Goal: Transaction & Acquisition: Purchase product/service

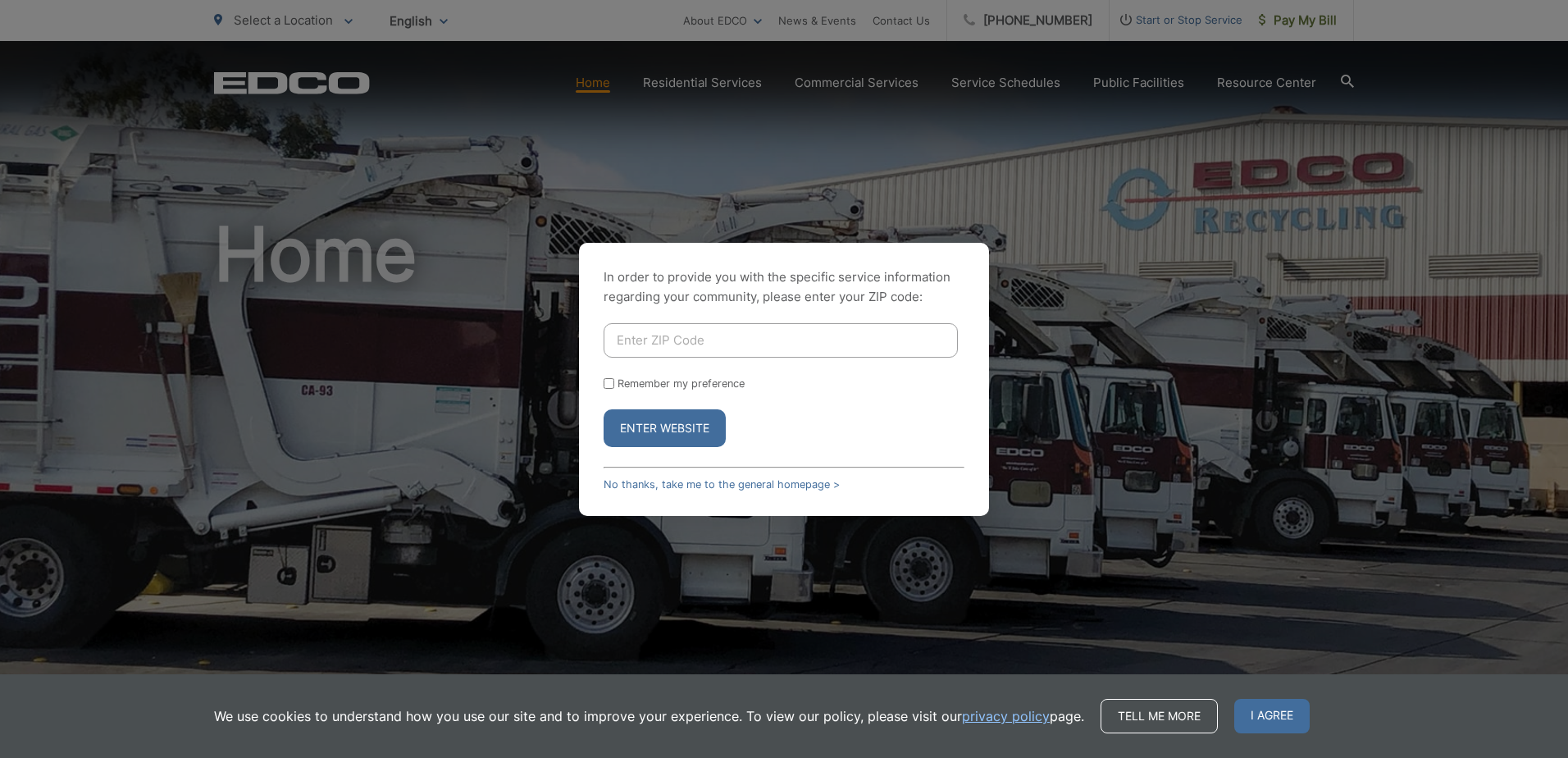
click at [802, 350] on input "Enter ZIP Code" at bounding box center [781, 340] width 354 height 35
type input "90245"
click at [705, 443] on button "Enter Website" at bounding box center [664, 429] width 122 height 38
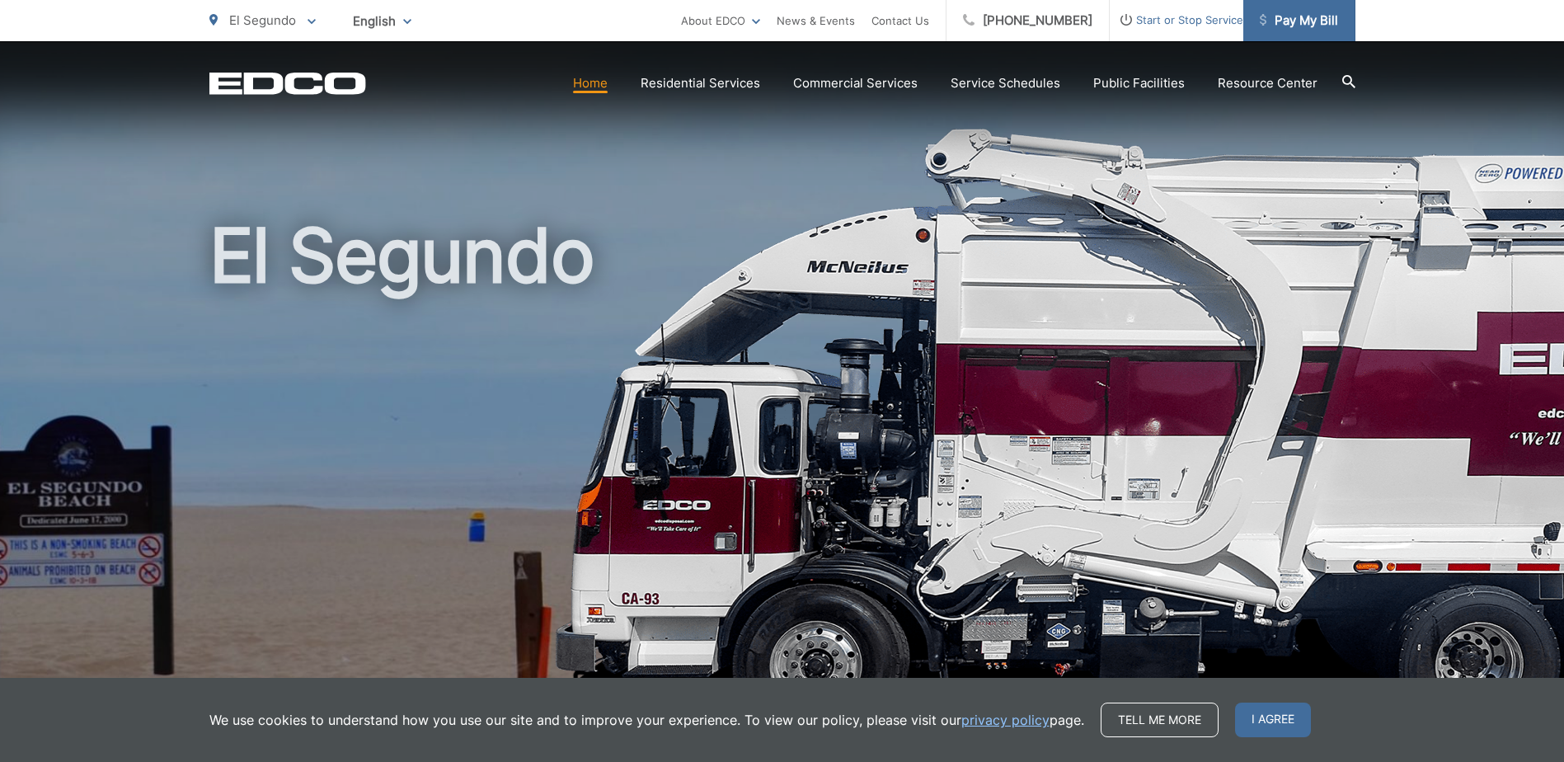
click at [1301, 17] on span "Pay My Bill" at bounding box center [1299, 21] width 78 height 20
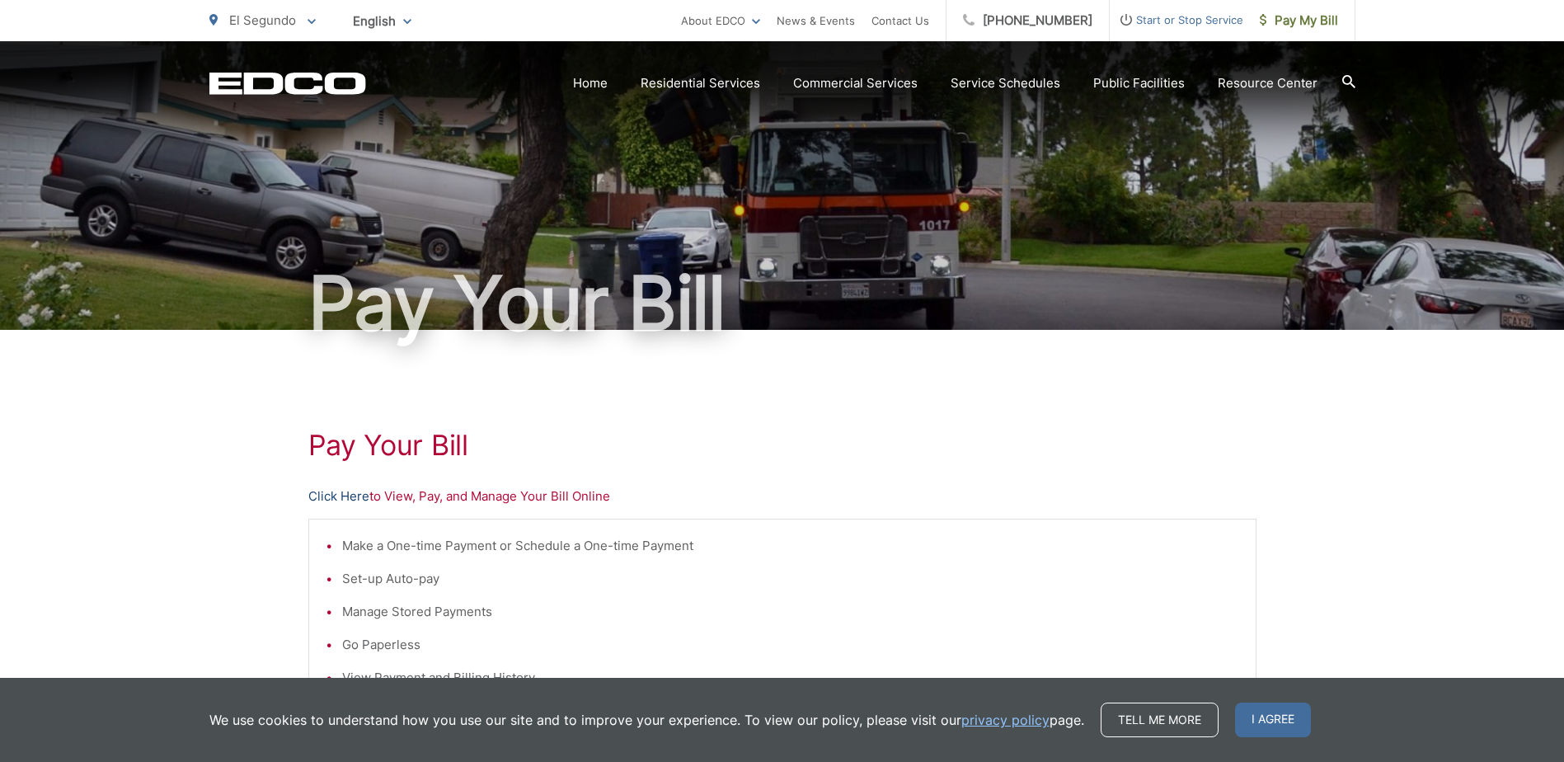
click at [326, 494] on link "Click Here" at bounding box center [338, 497] width 61 height 20
click at [929, 17] on link "Contact Us" at bounding box center [901, 21] width 58 height 20
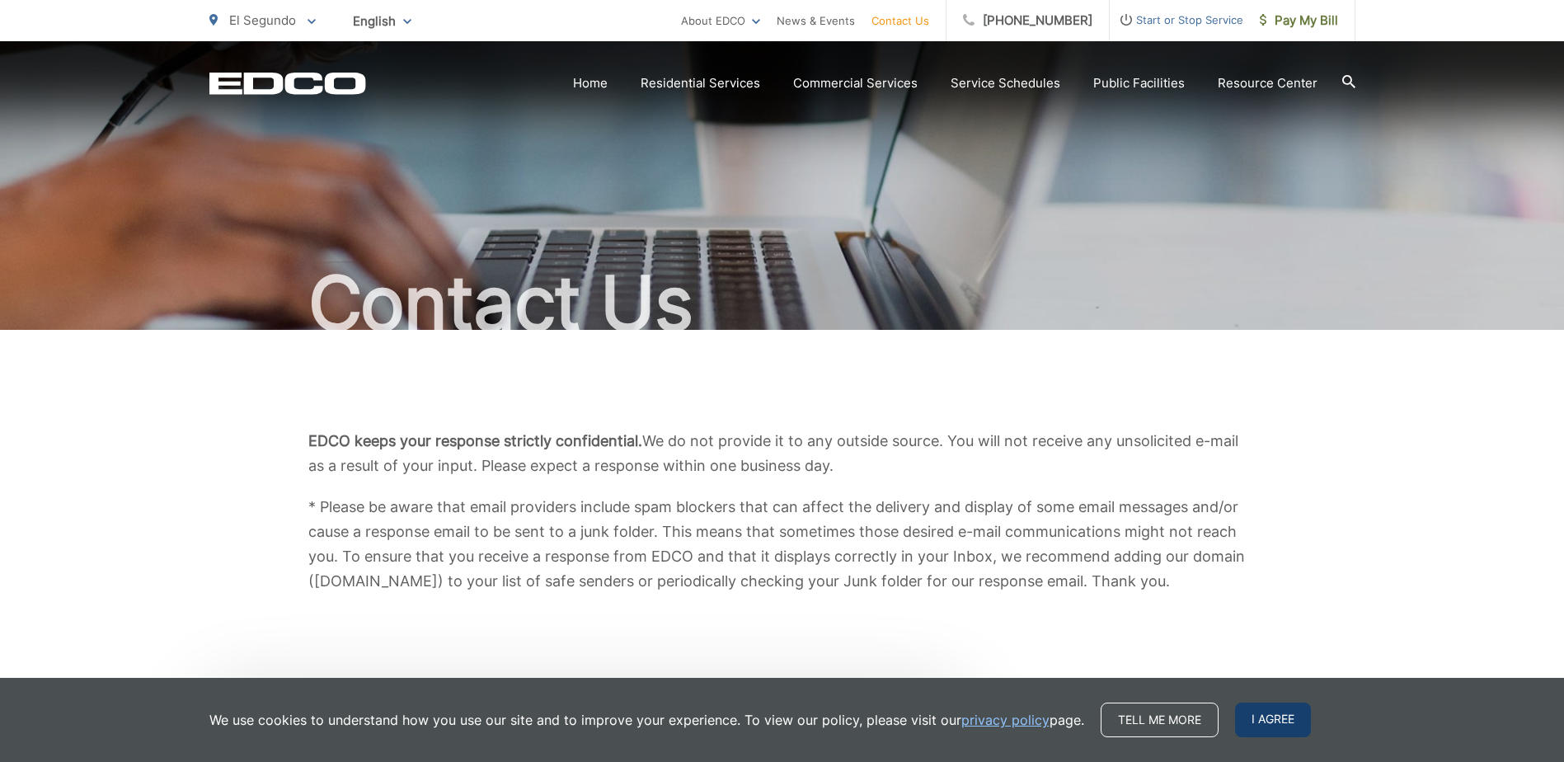
click at [1264, 721] on span "I agree" at bounding box center [1273, 720] width 76 height 35
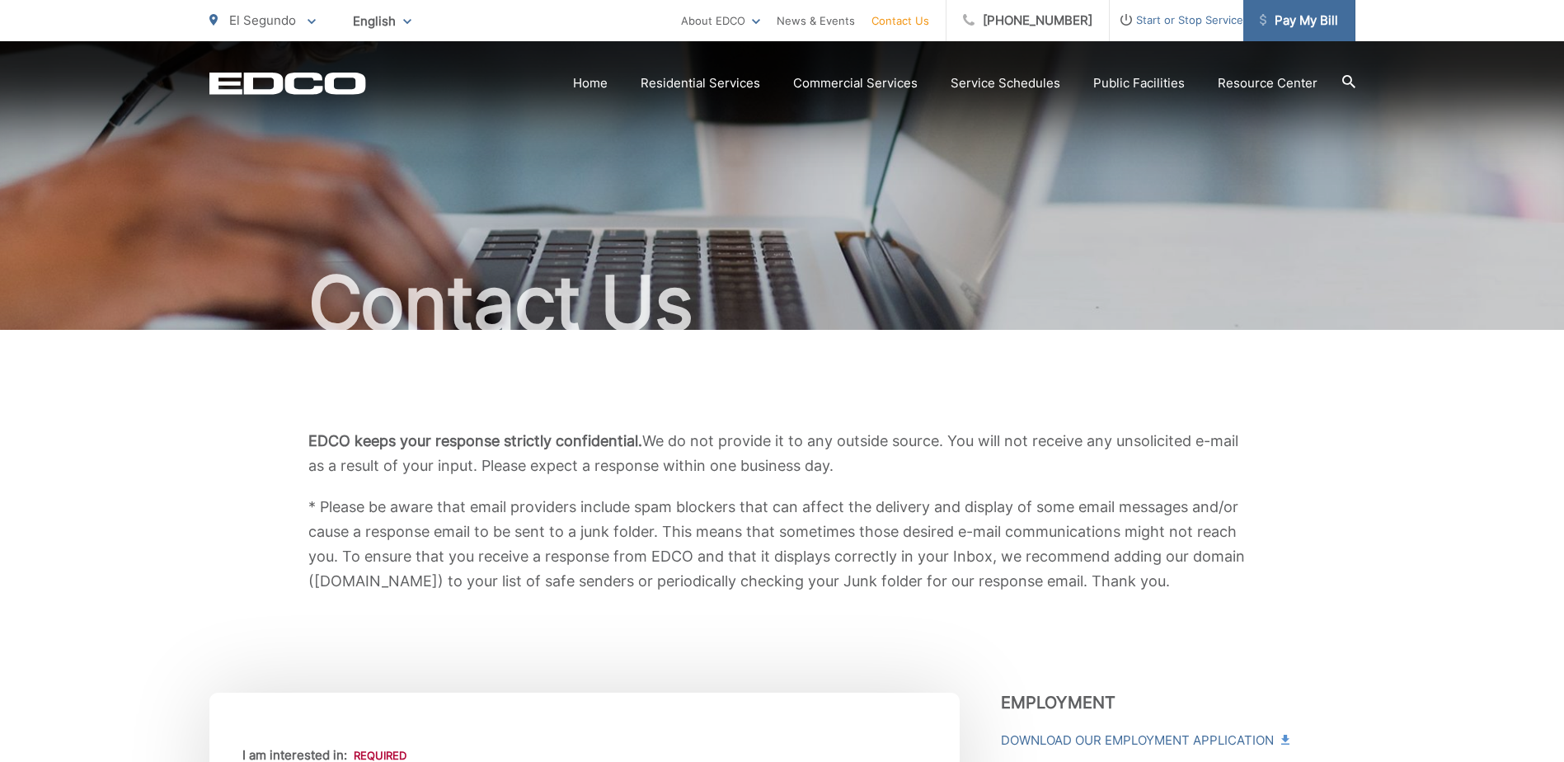
click at [1297, 25] on span "Pay My Bill" at bounding box center [1299, 21] width 78 height 20
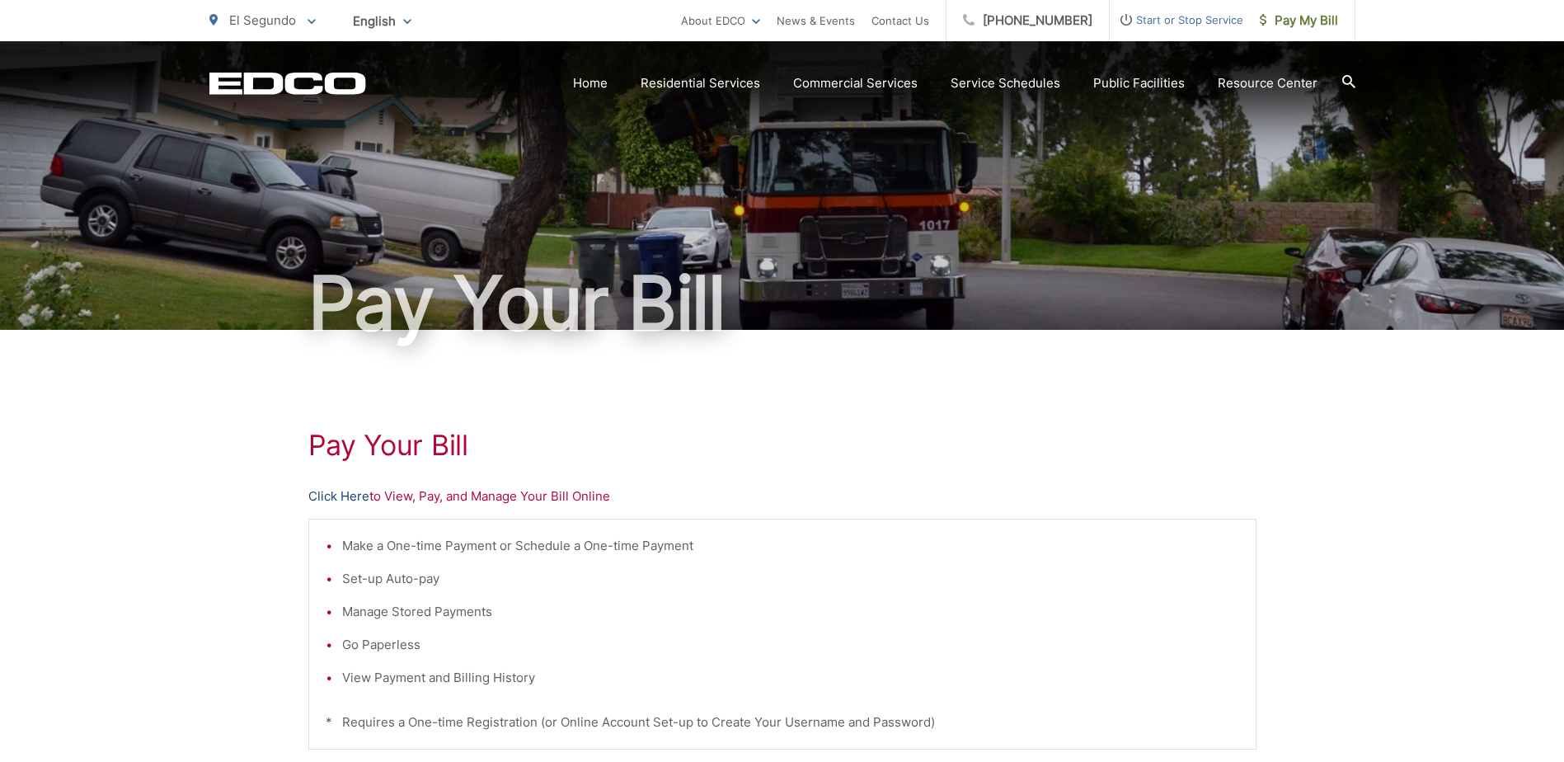
click at [347, 493] on link "Click Here" at bounding box center [338, 497] width 61 height 20
